Goal: Task Accomplishment & Management: Manage account settings

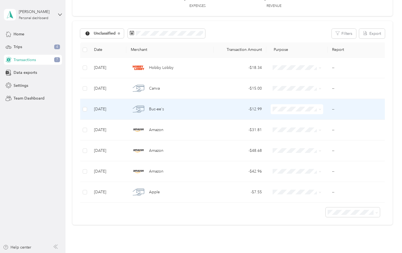
scroll to position [47, 0]
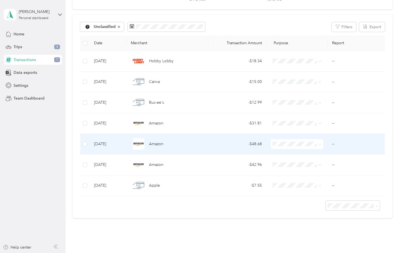
click at [303, 163] on span "Personal" at bounding box center [302, 164] width 35 height 6
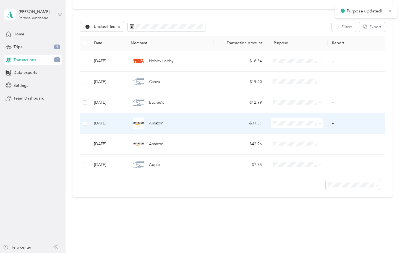
click at [299, 143] on span "Personal" at bounding box center [302, 143] width 35 height 6
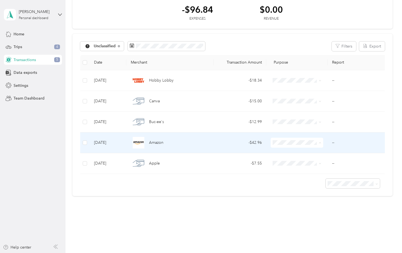
click at [185, 152] on td "Amazon" at bounding box center [170, 142] width 88 height 21
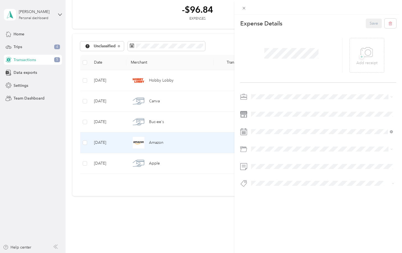
click at [173, 146] on div "This expense cannot be edited because it is either under review, approved, or p…" at bounding box center [201, 126] width 402 height 253
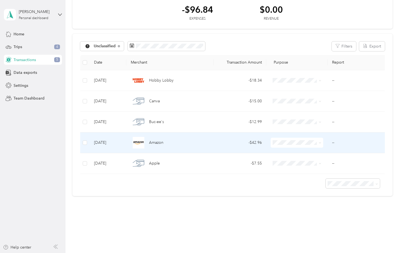
click at [173, 145] on div "Amazon" at bounding box center [170, 143] width 79 height 12
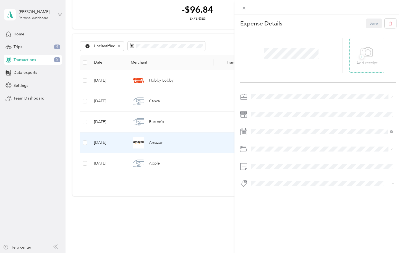
click at [366, 54] on icon at bounding box center [367, 52] width 12 height 15
click at [269, 129] on li "Real Estate" at bounding box center [322, 125] width 146 height 10
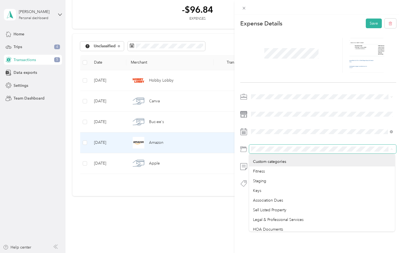
click at [251, 147] on span at bounding box center [322, 149] width 147 height 9
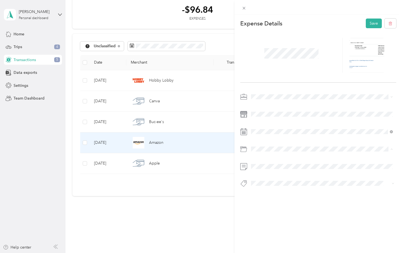
click at [258, 172] on span "Grooming" at bounding box center [262, 171] width 18 height 5
click at [262, 195] on li "Grooming" at bounding box center [322, 193] width 146 height 11
click at [277, 205] on button "Supplies And Expenses" at bounding box center [275, 203] width 44 height 7
click at [372, 23] on button "Save" at bounding box center [374, 24] width 16 height 10
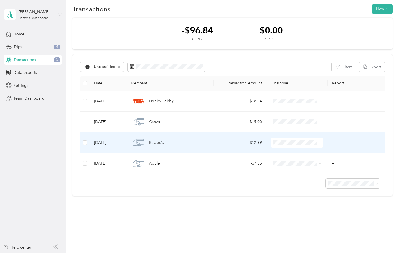
click at [294, 163] on span "Personal" at bounding box center [302, 163] width 35 height 6
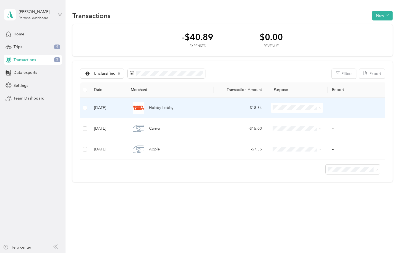
click at [129, 110] on td "Hobby Lobby" at bounding box center [170, 108] width 88 height 21
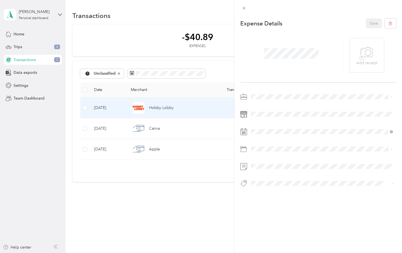
click at [261, 122] on li "Real Estate" at bounding box center [322, 123] width 146 height 10
click at [363, 57] on icon at bounding box center [367, 52] width 12 height 15
click at [270, 205] on button "Supplies And Expenses" at bounding box center [275, 203] width 44 height 7
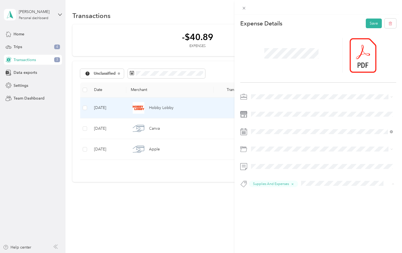
click at [283, 195] on span "Gifts And Flowers" at bounding box center [270, 194] width 27 height 5
click at [372, 23] on button "Save" at bounding box center [374, 24] width 16 height 10
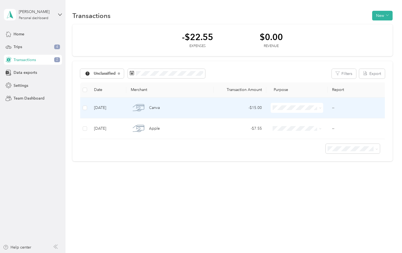
click at [165, 109] on div "Canva" at bounding box center [170, 108] width 79 height 12
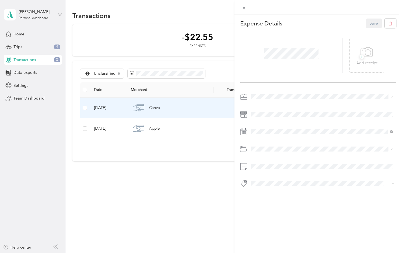
click at [265, 125] on span "Real Estate" at bounding box center [262, 126] width 19 height 5
click at [367, 55] on icon at bounding box center [367, 52] width 12 height 15
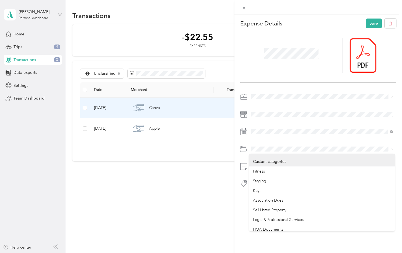
click at [224, 149] on div "This expense cannot be edited because it is either under review, approved, or p…" at bounding box center [201, 126] width 402 height 253
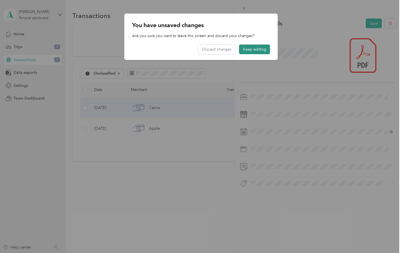
click at [253, 51] on button "Keep editing" at bounding box center [254, 50] width 31 height 10
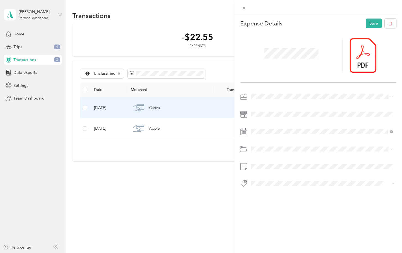
click at [260, 169] on div "Computer Software & Supplies" at bounding box center [322, 171] width 138 height 6
click at [265, 192] on span "Computer Software And Supplies" at bounding box center [283, 193] width 52 height 5
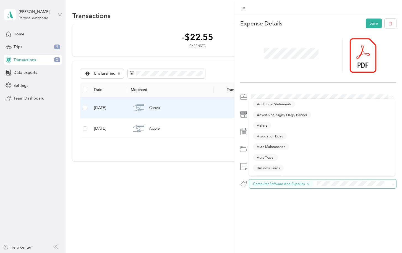
click at [316, 184] on span at bounding box center [351, 184] width 72 height 7
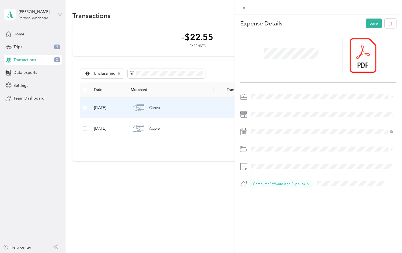
click at [314, 217] on div "This expense cannot be edited because it is either under review, approved, or p…" at bounding box center [319, 141] width 168 height 253
click at [296, 204] on button "Supplies And Expenses" at bounding box center [275, 204] width 44 height 7
click at [370, 24] on button "Save" at bounding box center [374, 24] width 16 height 10
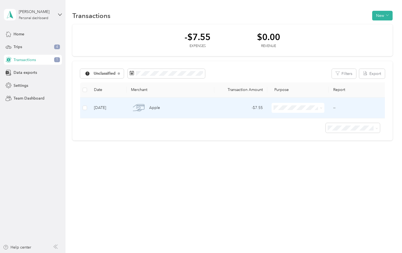
click at [204, 108] on div "Apple" at bounding box center [170, 108] width 79 height 12
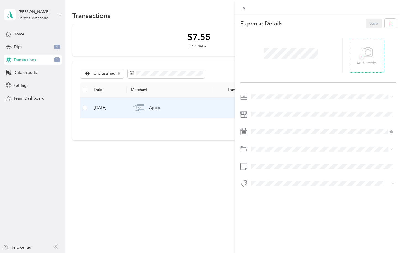
click at [365, 53] on icon at bounding box center [367, 52] width 12 height 15
click at [259, 125] on span "Real Estate" at bounding box center [262, 126] width 19 height 5
click at [274, 171] on span "Telephone Expenses" at bounding box center [271, 171] width 37 height 5
click at [262, 191] on span "Telephone Expenses" at bounding box center [273, 193] width 32 height 5
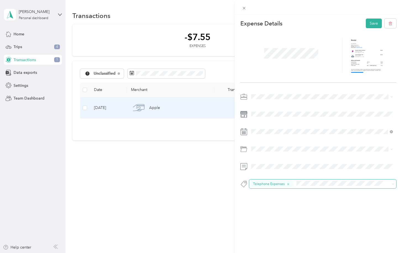
click at [296, 184] on span at bounding box center [341, 184] width 92 height 7
click at [296, 183] on span at bounding box center [341, 184] width 92 height 7
click at [295, 184] on div "Telephone Expenses" at bounding box center [318, 184] width 138 height 7
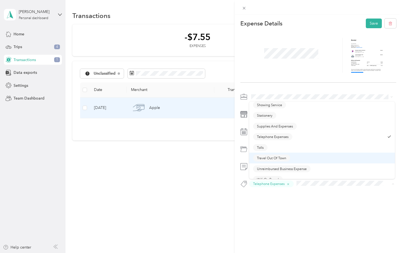
scroll to position [374, 0]
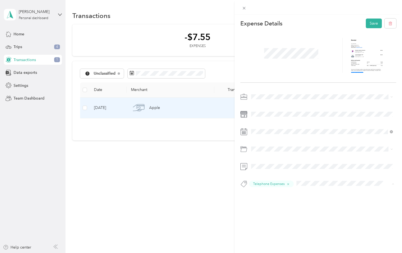
click at [252, 208] on div "Expense Details Save Telephone Expenses" at bounding box center [319, 113] width 168 height 197
click at [373, 23] on button "Save" at bounding box center [374, 24] width 16 height 10
